Goal: Use online tool/utility: Utilize a website feature to perform a specific function

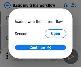
click at [51, 48] on span "Open" at bounding box center [55, 50] width 9 height 4
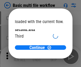
scroll to position [15, 0]
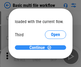
click at [38, 48] on span "Continue" at bounding box center [36, 48] width 15 height 4
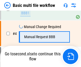
scroll to position [57, 0]
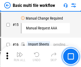
click at [20, 57] on img "button" at bounding box center [19, 54] width 6 height 6
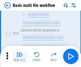
click at [20, 57] on img "button" at bounding box center [19, 54] width 6 height 6
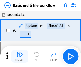
click at [20, 57] on img "button" at bounding box center [19, 54] width 6 height 6
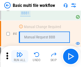
click at [20, 57] on img "button" at bounding box center [19, 54] width 6 height 6
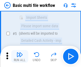
click at [20, 57] on img "button" at bounding box center [19, 54] width 6 height 6
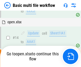
scroll to position [278, 0]
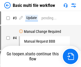
scroll to position [21, 0]
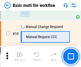
click at [20, 57] on img "button" at bounding box center [19, 54] width 6 height 6
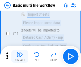
click at [20, 57] on img "button" at bounding box center [19, 54] width 6 height 6
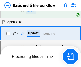
scroll to position [278, 0]
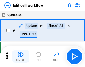
click at [20, 57] on img "button" at bounding box center [21, 54] width 6 height 6
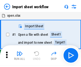
scroll to position [2, 0]
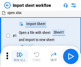
click at [20, 57] on img "button" at bounding box center [19, 54] width 6 height 6
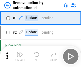
click at [20, 57] on img "button" at bounding box center [19, 54] width 6 height 6
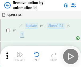
scroll to position [20, 0]
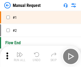
click at [20, 57] on img "button" at bounding box center [19, 54] width 6 height 6
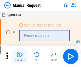
click at [20, 57] on img "button" at bounding box center [19, 54] width 6 height 6
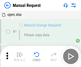
scroll to position [18, 0]
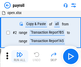
click at [20, 57] on img "button" at bounding box center [19, 54] width 6 height 6
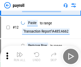
scroll to position [66, 0]
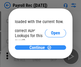
click at [38, 48] on span "Continue" at bounding box center [36, 48] width 15 height 4
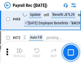
scroll to position [2829, 0]
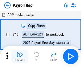
click at [20, 57] on img "button" at bounding box center [19, 54] width 6 height 6
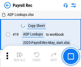
scroll to position [32, 0]
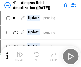
click at [20, 57] on img "button" at bounding box center [19, 54] width 6 height 6
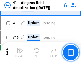
scroll to position [66, 0]
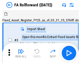
scroll to position [8, 0]
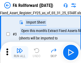
click at [20, 53] on img "button" at bounding box center [19, 51] width 6 height 6
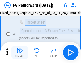
click at [20, 53] on img "button" at bounding box center [19, 51] width 6 height 6
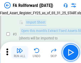
scroll to position [49, 0]
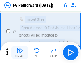
click at [20, 53] on img "button" at bounding box center [19, 51] width 6 height 6
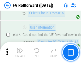
scroll to position [2526, 0]
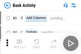
click at [20, 43] on img "button" at bounding box center [19, 41] width 6 height 6
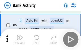
scroll to position [28, 0]
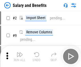
click at [20, 53] on img "button" at bounding box center [19, 54] width 6 height 6
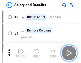
scroll to position [7, 0]
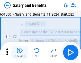
click at [20, 53] on img "button" at bounding box center [19, 51] width 6 height 6
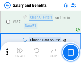
scroll to position [2485, 0]
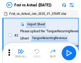
scroll to position [7, 0]
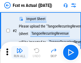
click at [20, 53] on img "button" at bounding box center [19, 51] width 6 height 6
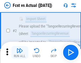
click at [20, 53] on img "button" at bounding box center [19, 51] width 6 height 6
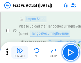
scroll to position [50, 0]
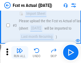
click at [20, 53] on img "button" at bounding box center [19, 51] width 6 height 6
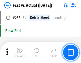
scroll to position [2512, 0]
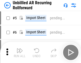
click at [20, 53] on img "button" at bounding box center [19, 51] width 6 height 6
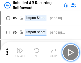
scroll to position [11, 0]
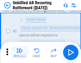
click at [20, 53] on img "button" at bounding box center [19, 51] width 6 height 6
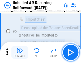
scroll to position [50, 0]
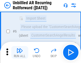
click at [20, 53] on img "button" at bounding box center [19, 51] width 6 height 6
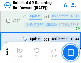
scroll to position [1803, 0]
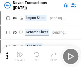
click at [20, 53] on img "button" at bounding box center [19, 54] width 6 height 6
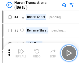
scroll to position [8, 0]
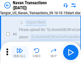
click at [20, 53] on img "button" at bounding box center [19, 51] width 6 height 6
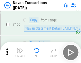
scroll to position [1721, 0]
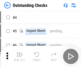
click at [20, 53] on img "button" at bounding box center [19, 54] width 6 height 6
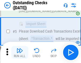
click at [20, 53] on img "button" at bounding box center [19, 51] width 6 height 6
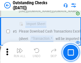
scroll to position [55, 0]
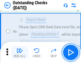
click at [20, 53] on img "button" at bounding box center [19, 51] width 6 height 6
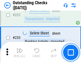
scroll to position [1612, 0]
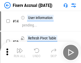
click at [20, 53] on img "button" at bounding box center [19, 51] width 6 height 6
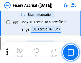
scroll to position [697, 0]
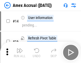
click at [20, 53] on img "button" at bounding box center [19, 51] width 6 height 6
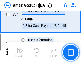
scroll to position [689, 0]
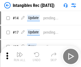
click at [20, 57] on img "button" at bounding box center [19, 54] width 6 height 6
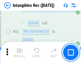
scroll to position [207, 0]
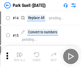
click at [20, 53] on img "button" at bounding box center [19, 54] width 6 height 6
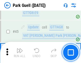
scroll to position [664, 0]
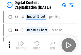
scroll to position [15, 0]
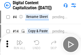
click at [20, 45] on img "button" at bounding box center [19, 43] width 6 height 6
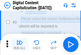
click at [20, 45] on img "button" at bounding box center [19, 43] width 6 height 6
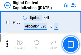
scroll to position [563, 0]
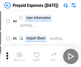
click at [20, 53] on img "button" at bounding box center [19, 54] width 6 height 6
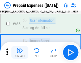
click at [20, 53] on img "button" at bounding box center [19, 51] width 6 height 6
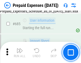
scroll to position [1459, 0]
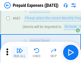
click at [20, 53] on img "button" at bounding box center [19, 51] width 6 height 6
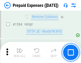
scroll to position [5168, 0]
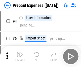
click at [20, 57] on img "button" at bounding box center [19, 54] width 6 height 6
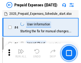
scroll to position [23, 0]
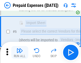
click at [20, 53] on img "button" at bounding box center [19, 51] width 6 height 6
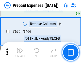
scroll to position [1848, 0]
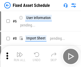
click at [20, 57] on img "button" at bounding box center [19, 54] width 6 height 6
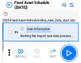
scroll to position [29, 0]
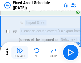
click at [20, 53] on img "button" at bounding box center [19, 51] width 6 height 6
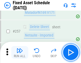
scroll to position [1692, 0]
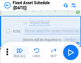
click at [20, 53] on img "button" at bounding box center [19, 51] width 6 height 6
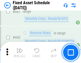
scroll to position [2373, 0]
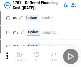
click at [20, 57] on img "button" at bounding box center [19, 54] width 6 height 6
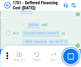
scroll to position [64, 0]
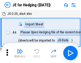
scroll to position [1, 0]
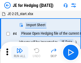
click at [20, 53] on img "button" at bounding box center [19, 51] width 6 height 6
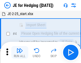
click at [20, 53] on img "button" at bounding box center [19, 51] width 6 height 6
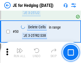
scroll to position [344, 0]
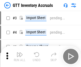
click at [20, 53] on img "button" at bounding box center [19, 54] width 6 height 6
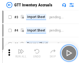
scroll to position [1, 0]
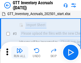
click at [20, 53] on img "button" at bounding box center [19, 51] width 6 height 6
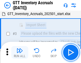
scroll to position [34, 0]
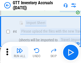
click at [20, 53] on img "button" at bounding box center [19, 51] width 6 height 6
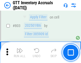
scroll to position [4029, 0]
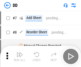
click at [20, 57] on img "button" at bounding box center [19, 54] width 6 height 6
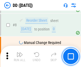
scroll to position [51, 0]
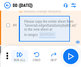
click at [20, 57] on img "button" at bounding box center [19, 54] width 6 height 6
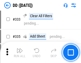
scroll to position [2375, 0]
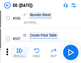
click at [20, 53] on img "button" at bounding box center [19, 51] width 6 height 6
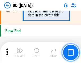
scroll to position [2540, 0]
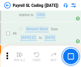
scroll to position [64, 0]
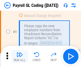
click at [20, 57] on img "button" at bounding box center [19, 54] width 6 height 6
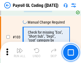
scroll to position [1245, 0]
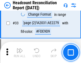
scroll to position [489, 0]
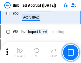
scroll to position [554, 0]
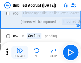
click at [20, 53] on img "button" at bounding box center [19, 51] width 6 height 6
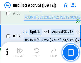
scroll to position [1581, 0]
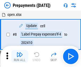
click at [20, 57] on img "button" at bounding box center [19, 54] width 6 height 6
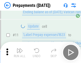
scroll to position [33, 0]
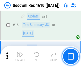
scroll to position [91, 0]
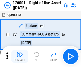
click at [20, 57] on img "button" at bounding box center [19, 54] width 6 height 6
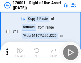
scroll to position [34, 0]
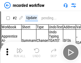
click at [20, 53] on img "button" at bounding box center [19, 51] width 6 height 6
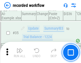
scroll to position [1659, 0]
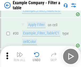
scroll to position [486, 0]
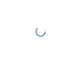
scroll to position [8, 0]
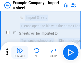
click at [20, 53] on img "button" at bounding box center [19, 51] width 6 height 6
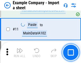
scroll to position [117, 0]
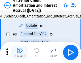
click at [20, 53] on img "button" at bounding box center [19, 51] width 6 height 6
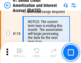
click at [20, 53] on img "button" at bounding box center [19, 51] width 6 height 6
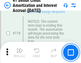
scroll to position [501, 0]
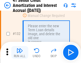
click at [20, 53] on img "button" at bounding box center [19, 51] width 6 height 6
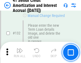
scroll to position [555, 0]
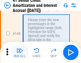
click at [20, 53] on img "button" at bounding box center [19, 51] width 6 height 6
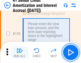
click at [20, 53] on img "button" at bounding box center [19, 51] width 6 height 6
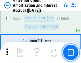
scroll to position [1189, 0]
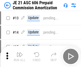
click at [20, 53] on img "button" at bounding box center [19, 54] width 6 height 6
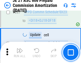
scroll to position [977, 0]
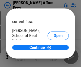
click at [54, 62] on span "Open" at bounding box center [58, 64] width 9 height 4
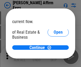
click at [54, 55] on span "Open" at bounding box center [58, 57] width 9 height 4
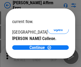
click at [54, 50] on span "Open" at bounding box center [58, 52] width 9 height 4
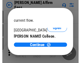
scroll to position [83, 0]
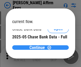
click at [38, 48] on span "Continue" at bounding box center [36, 48] width 15 height 4
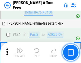
scroll to position [1206, 0]
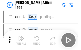
scroll to position [5, 0]
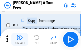
click at [20, 39] on img "button" at bounding box center [19, 37] width 6 height 6
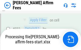
scroll to position [1155, 0]
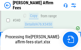
scroll to position [1155, 0]
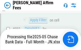
scroll to position [1136, 0]
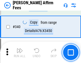
scroll to position [1148, 0]
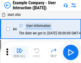
click at [20, 53] on img "button" at bounding box center [19, 51] width 6 height 6
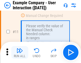
click at [20, 53] on img "button" at bounding box center [19, 51] width 6 height 6
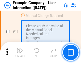
scroll to position [115, 0]
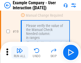
click at [20, 53] on img "button" at bounding box center [19, 51] width 6 height 6
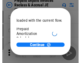
scroll to position [32, 0]
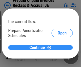
click at [38, 48] on span "Continue" at bounding box center [36, 48] width 15 height 4
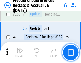
scroll to position [688, 0]
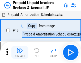
click at [20, 53] on img "button" at bounding box center [19, 51] width 6 height 6
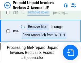
scroll to position [406, 0]
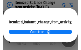
scroll to position [39, 0]
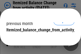
click at [38, 38] on span "Continue" at bounding box center [36, 40] width 15 height 4
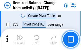
scroll to position [519, 0]
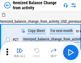
scroll to position [8, 0]
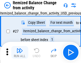
click at [20, 53] on img "button" at bounding box center [19, 51] width 6 height 6
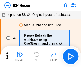
scroll to position [2, 0]
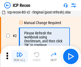
click at [20, 57] on img "button" at bounding box center [19, 54] width 6 height 6
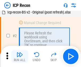
click at [20, 57] on img "button" at bounding box center [19, 54] width 6 height 6
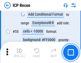
scroll to position [463, 0]
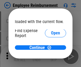
click at [51, 62] on span "Open" at bounding box center [55, 64] width 9 height 4
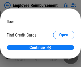
scroll to position [31, 0]
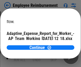
click at [59, 45] on span "Open" at bounding box center [63, 47] width 9 height 4
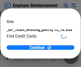
scroll to position [55, 0]
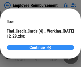
click at [38, 48] on span "Continue" at bounding box center [36, 48] width 15 height 4
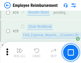
scroll to position [248, 0]
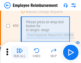
click at [20, 53] on img "button" at bounding box center [19, 51] width 6 height 6
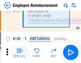
click at [20, 53] on img "button" at bounding box center [19, 51] width 6 height 6
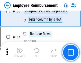
scroll to position [1349, 0]
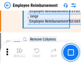
click at [20, 53] on img "button" at bounding box center [19, 51] width 6 height 6
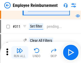
click at [20, 53] on img "button" at bounding box center [19, 51] width 6 height 6
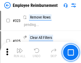
scroll to position [2728, 0]
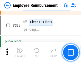
click at [20, 53] on img "button" at bounding box center [19, 51] width 6 height 6
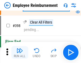
click at [20, 53] on img "button" at bounding box center [19, 51] width 6 height 6
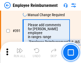
scroll to position [3222, 0]
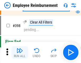
click at [20, 53] on img "button" at bounding box center [19, 51] width 6 height 6
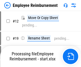
scroll to position [18, 0]
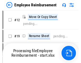
scroll to position [18, 0]
